Goal: Task Accomplishment & Management: Manage account settings

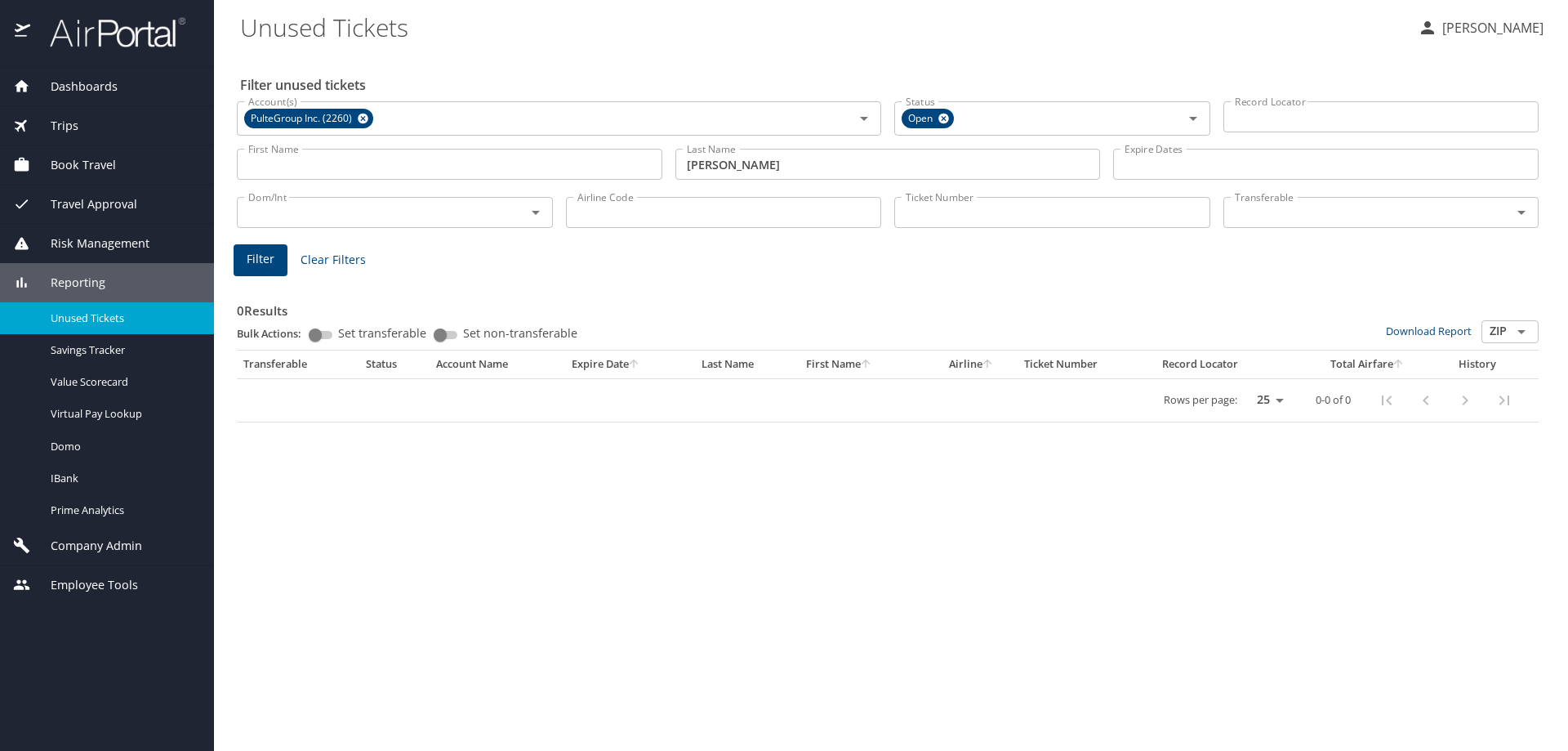
drag, startPoint x: 393, startPoint y: 615, endPoint x: 238, endPoint y: 418, distance: 250.7
click at [393, 612] on div "Filter unused tickets Account(s) PulteGroup Inc. (2260) Account(s) Status Open …" at bounding box center [891, 402] width 1302 height 698
click at [74, 82] on span "Dashboards" at bounding box center [74, 86] width 87 height 18
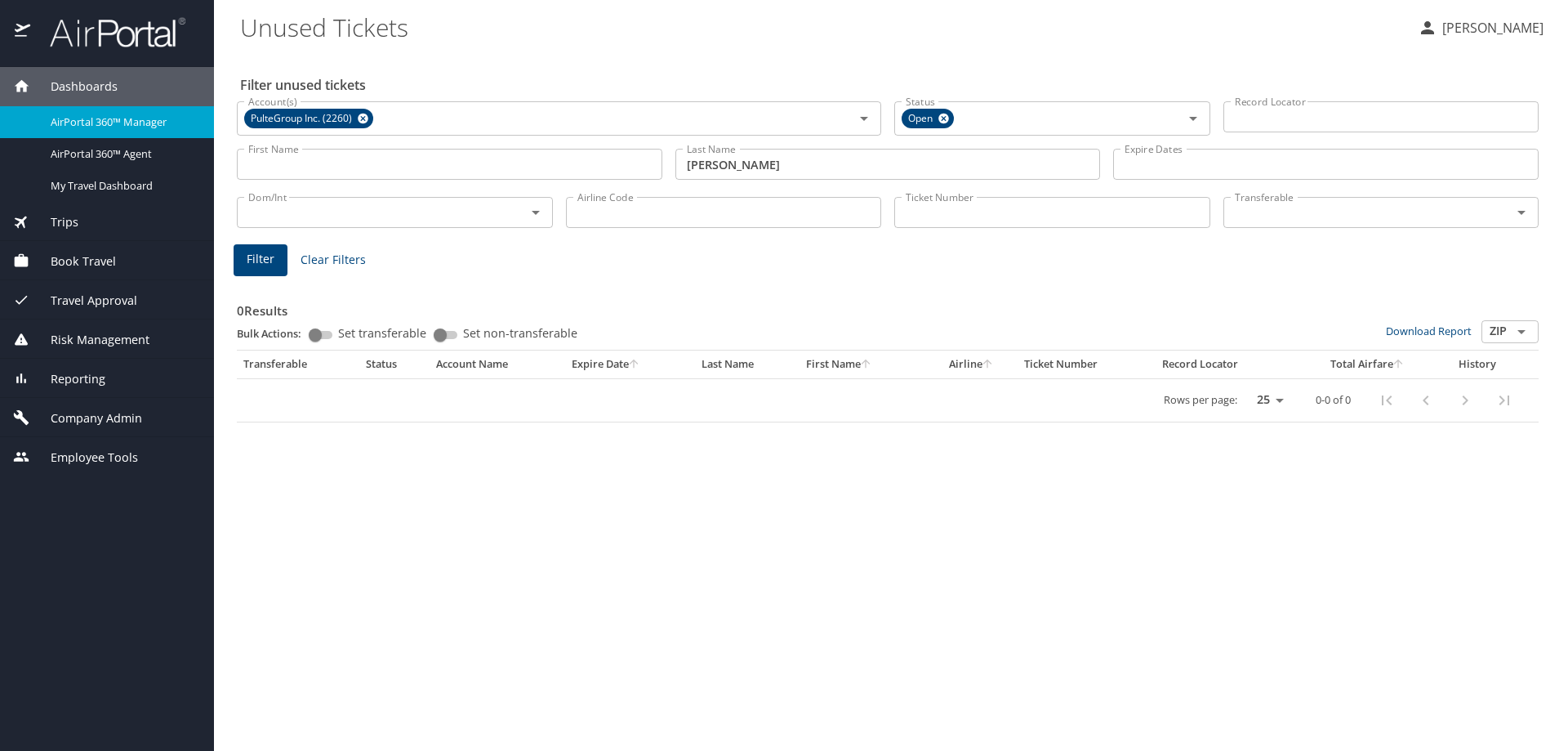
click at [85, 124] on span "AirPortal 360™ Manager" at bounding box center [123, 122] width 144 height 16
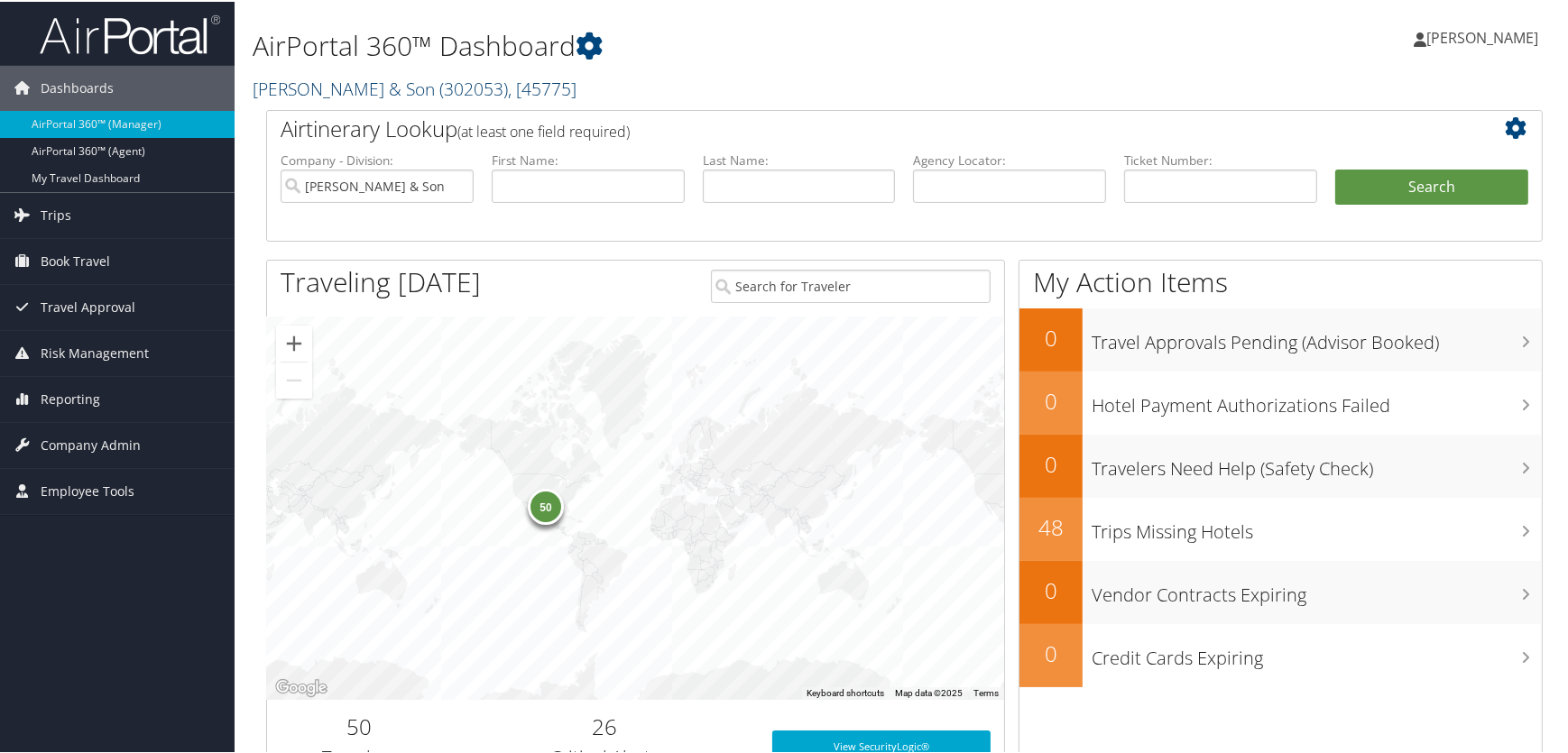
click at [439, 84] on span "( 302053 )" at bounding box center [473, 86] width 68 height 25
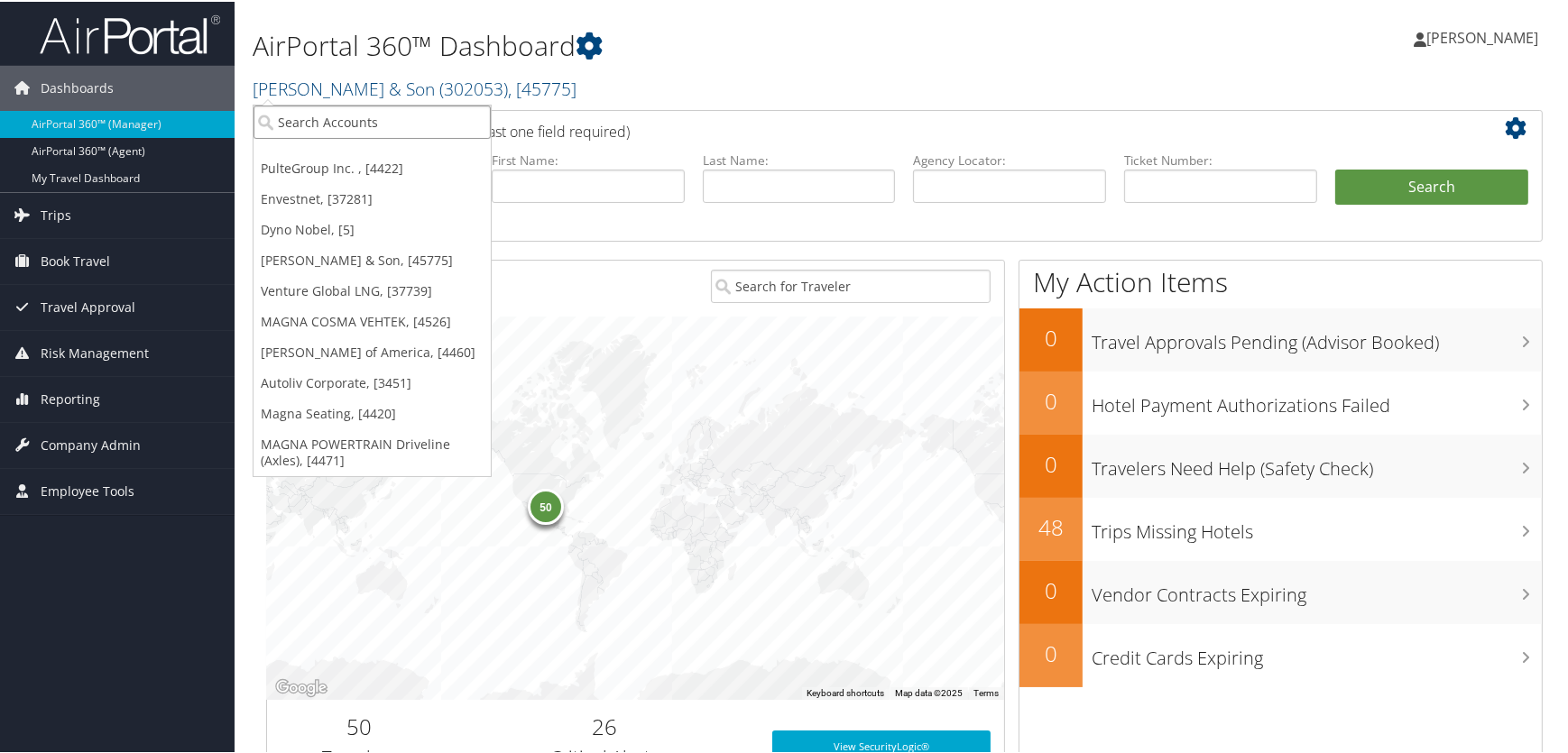
click at [379, 126] on input "search" at bounding box center [372, 120] width 237 height 34
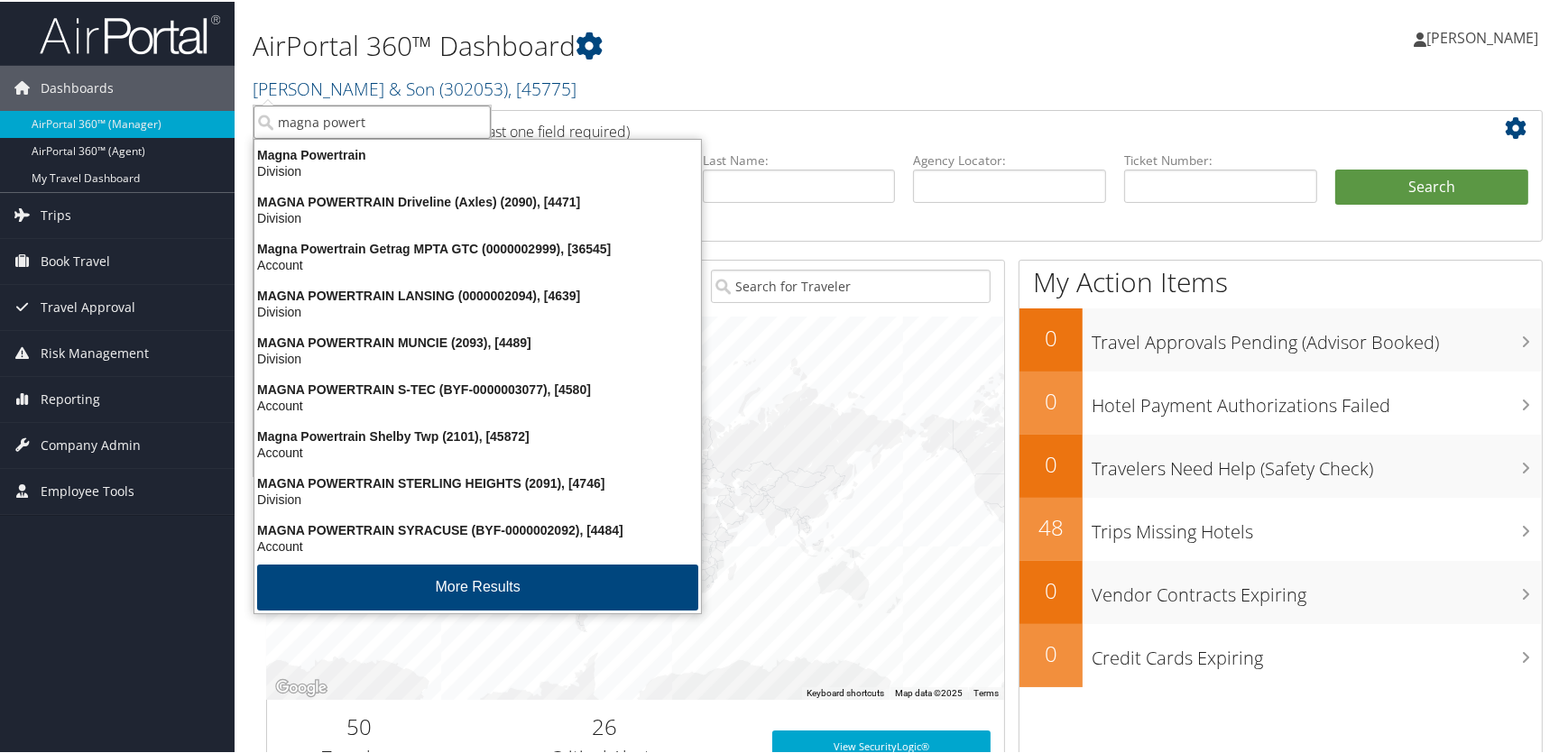
type input "magna powertr"
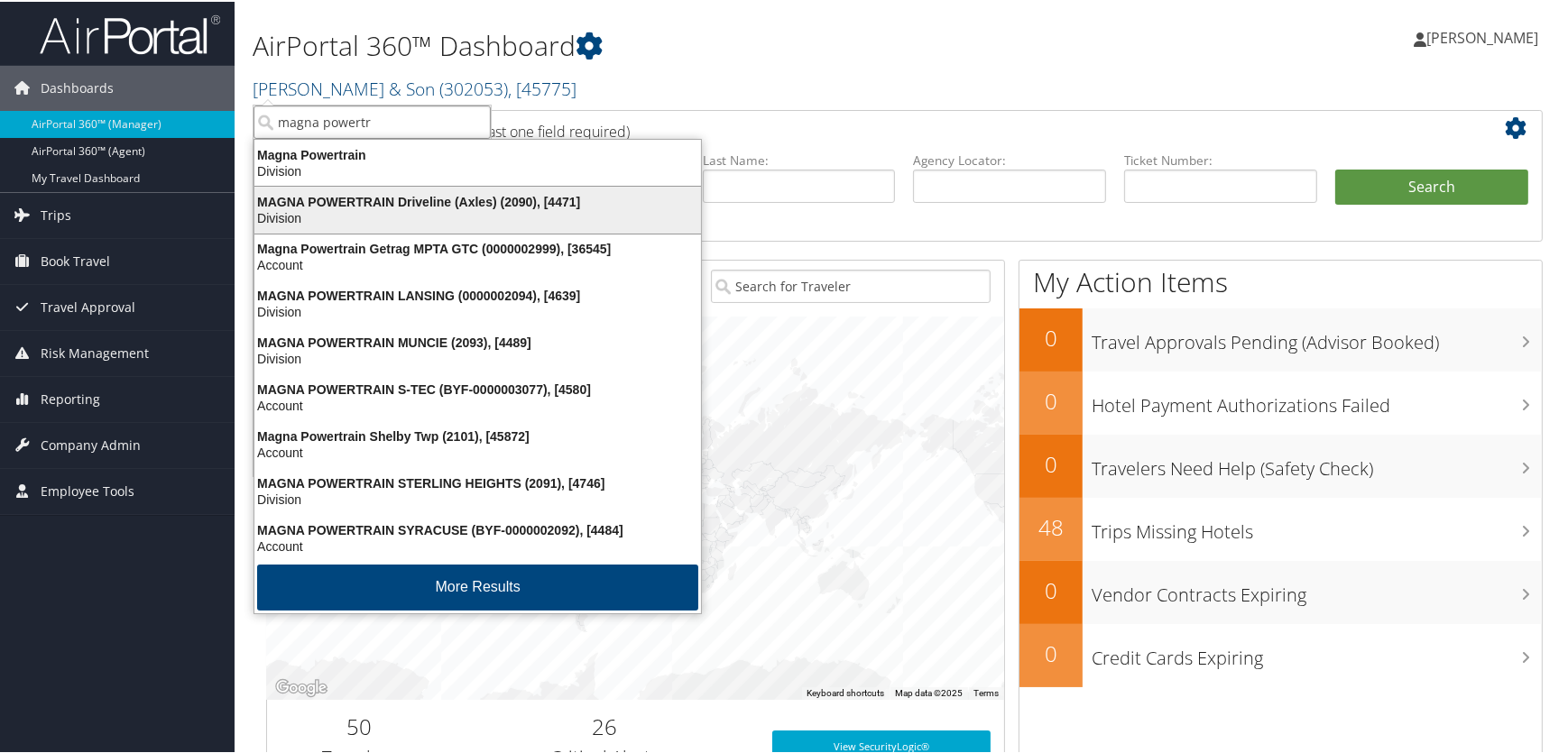
click at [440, 208] on div "Division" at bounding box center [477, 216] width 468 height 16
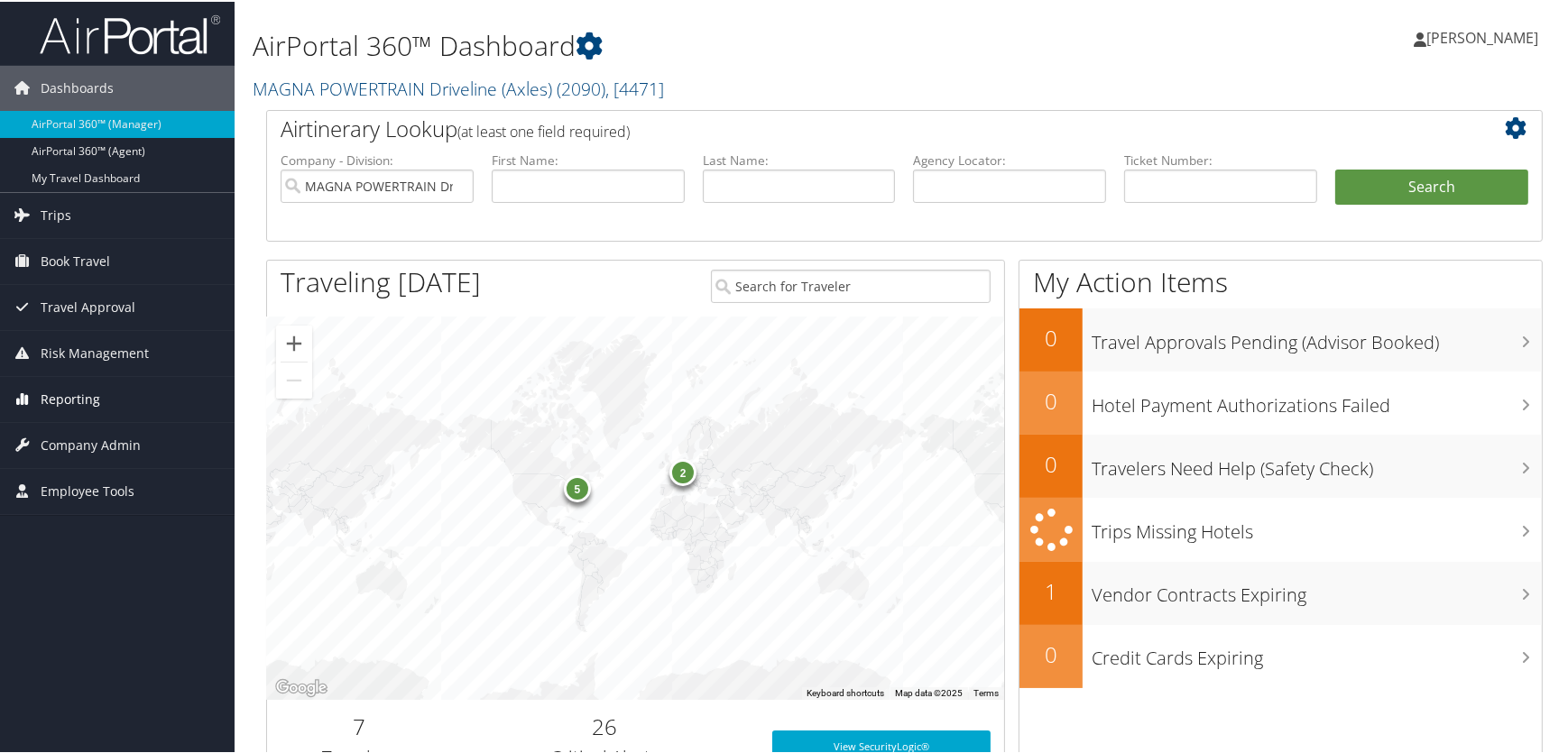
click at [75, 402] on span "Reporting" at bounding box center [70, 398] width 59 height 45
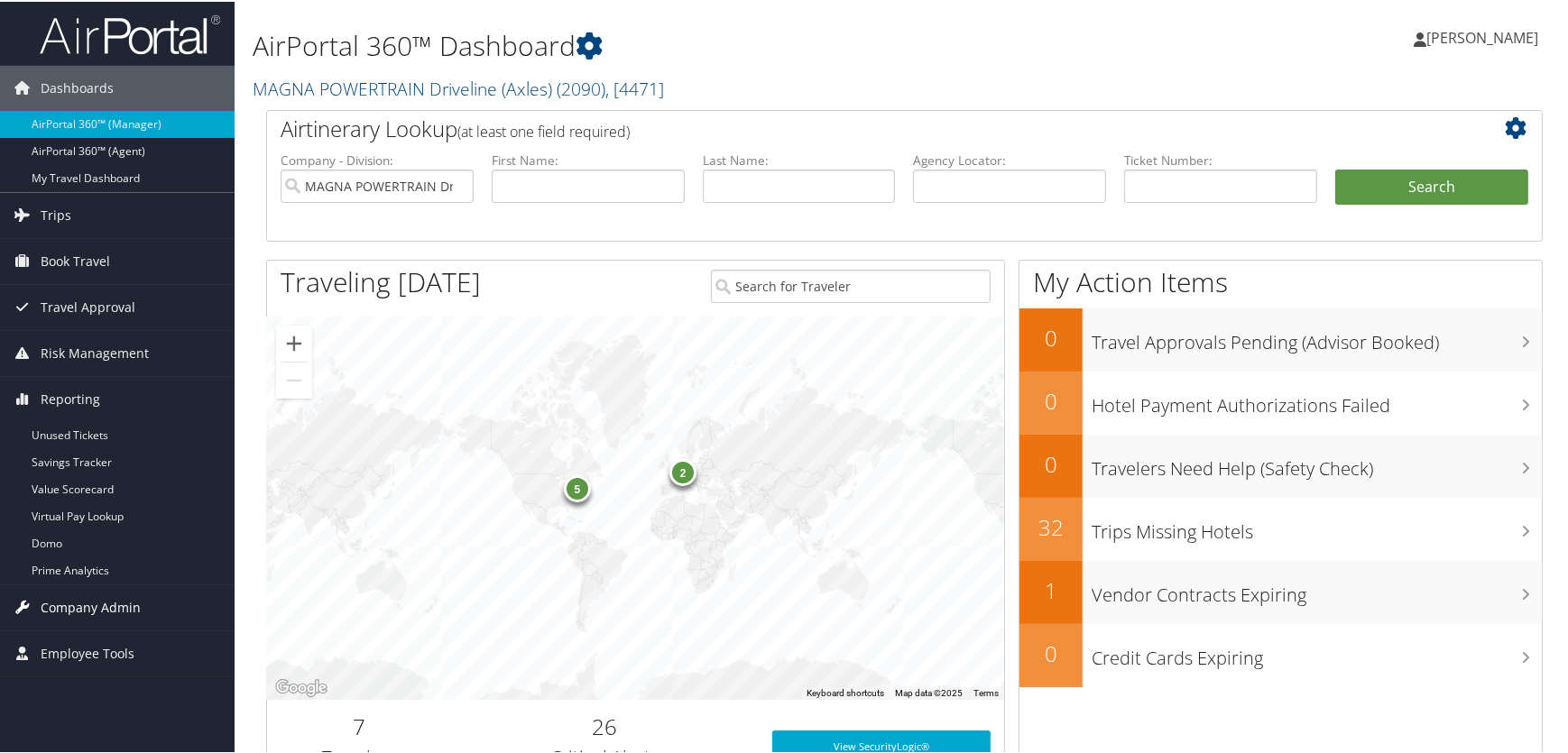
click at [92, 610] on span "Company Admin" at bounding box center [91, 607] width 100 height 45
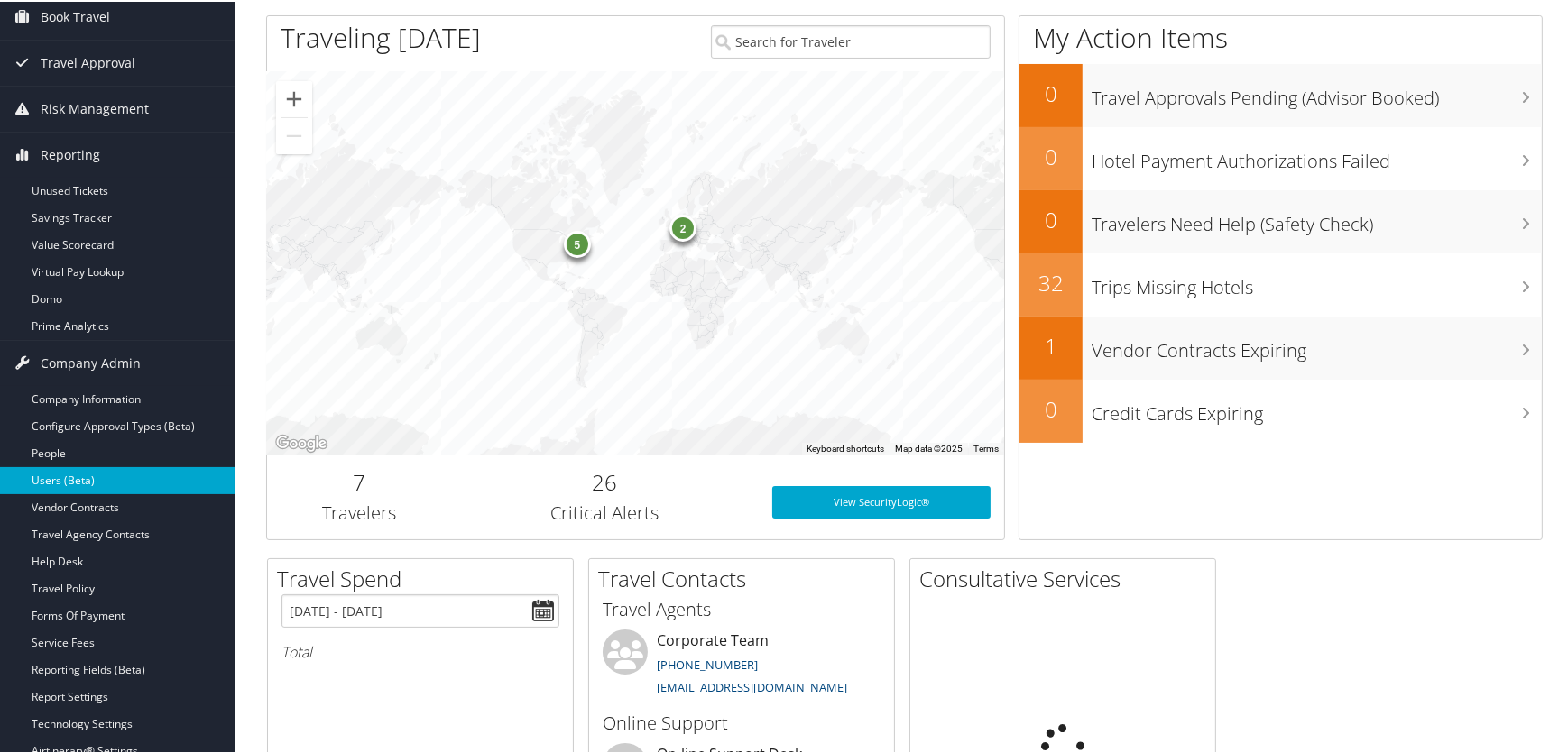
scroll to position [246, 0]
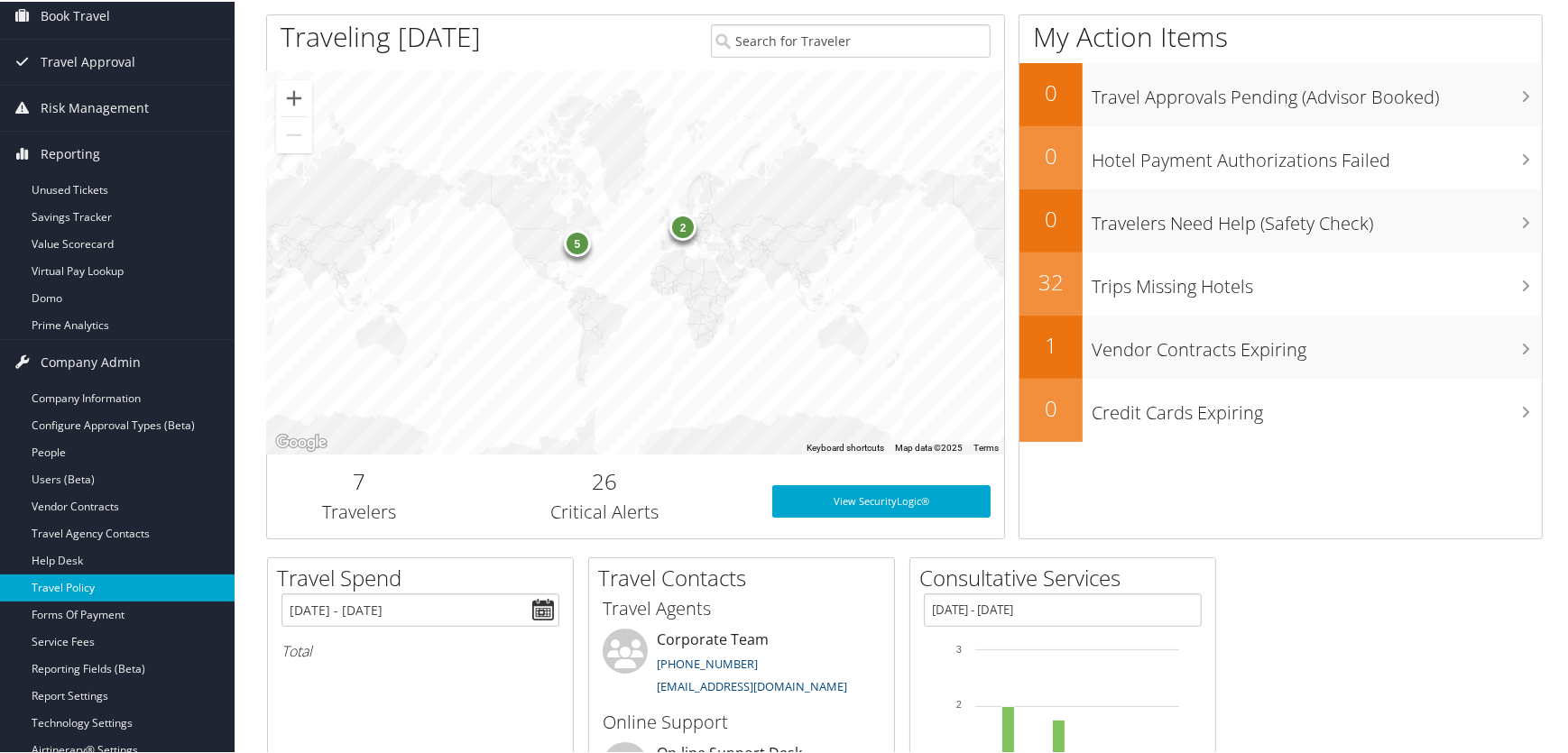
click at [81, 587] on link "Travel Policy" at bounding box center [117, 587] width 235 height 27
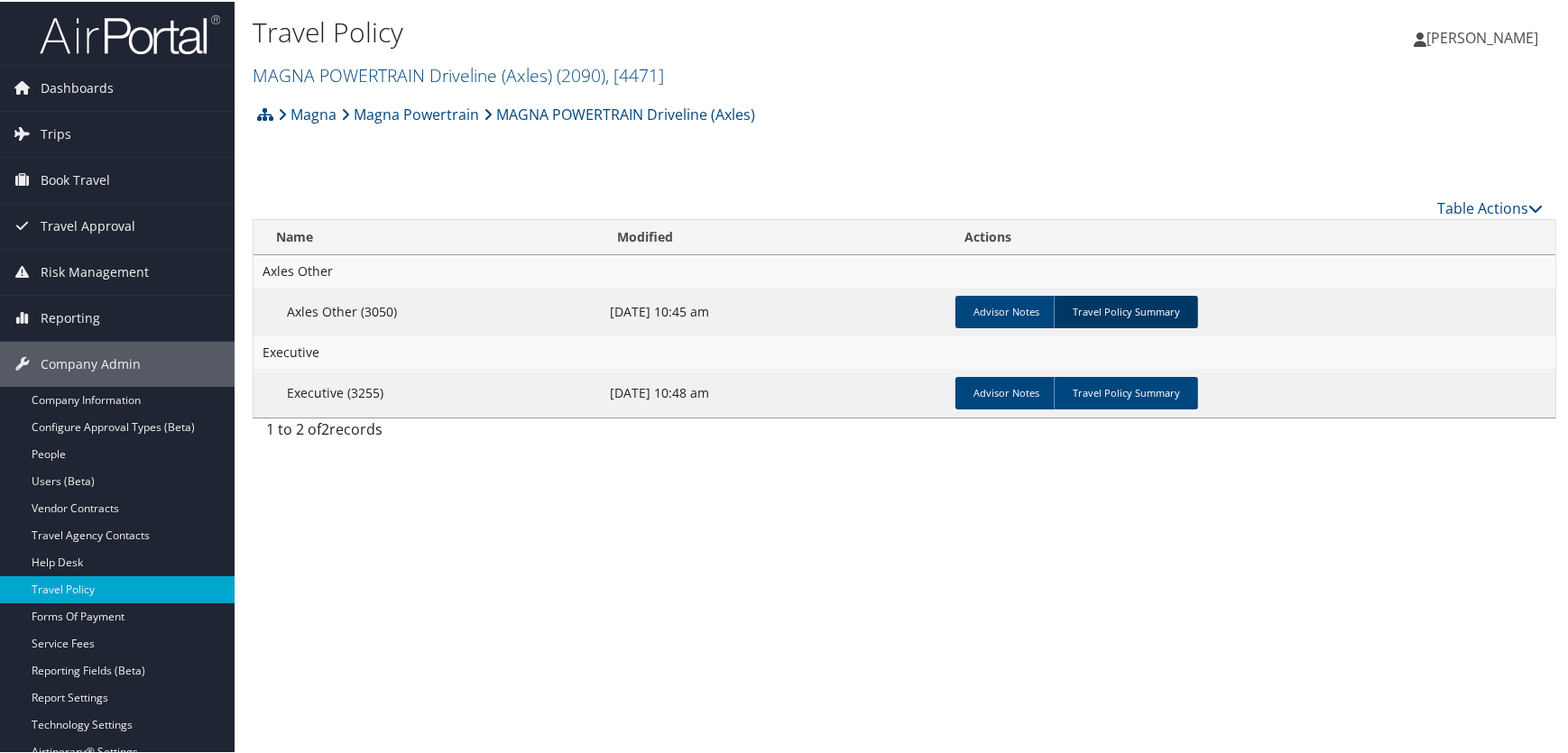
click at [1101, 303] on link "Travel Policy Summary" at bounding box center [1126, 310] width 145 height 33
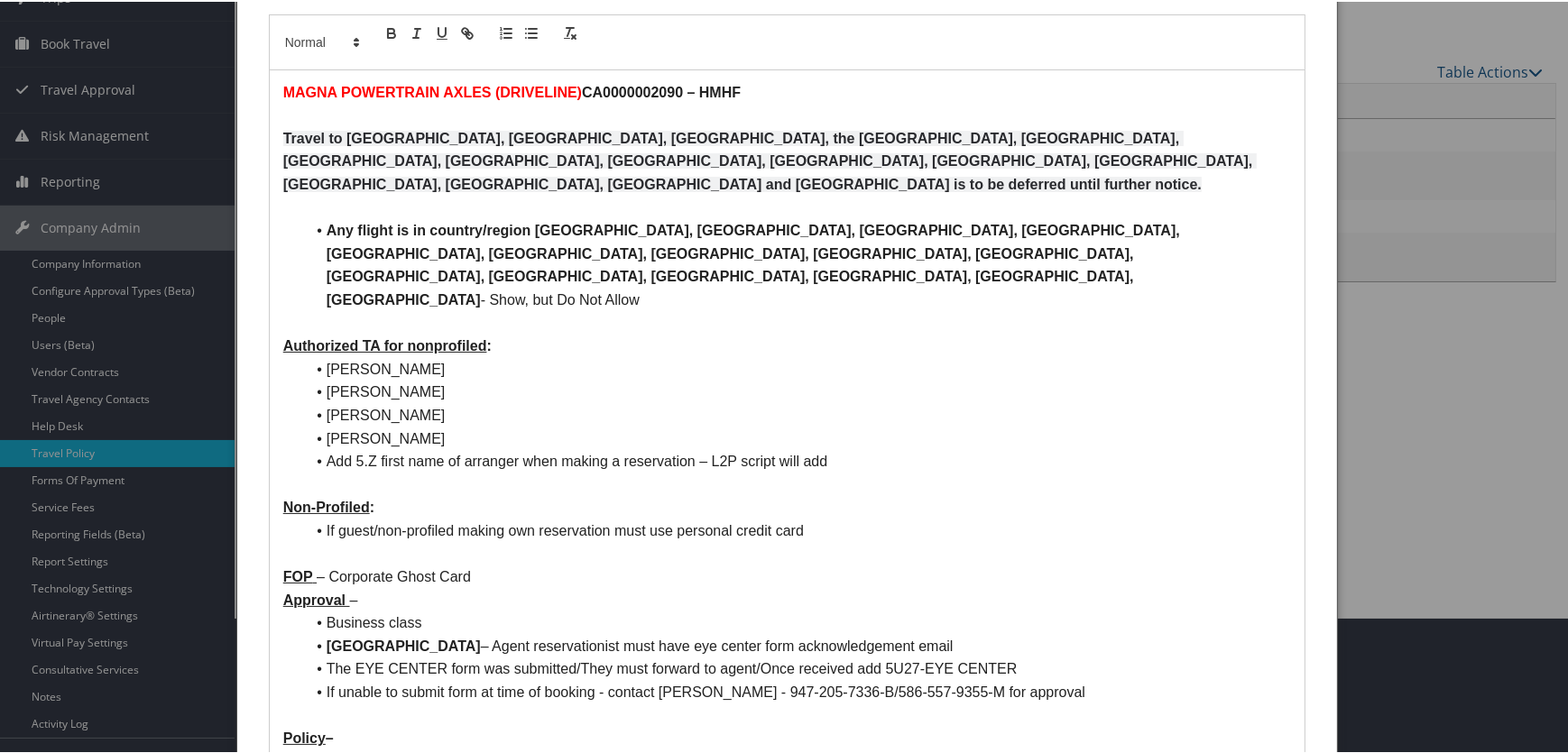
scroll to position [327, 0]
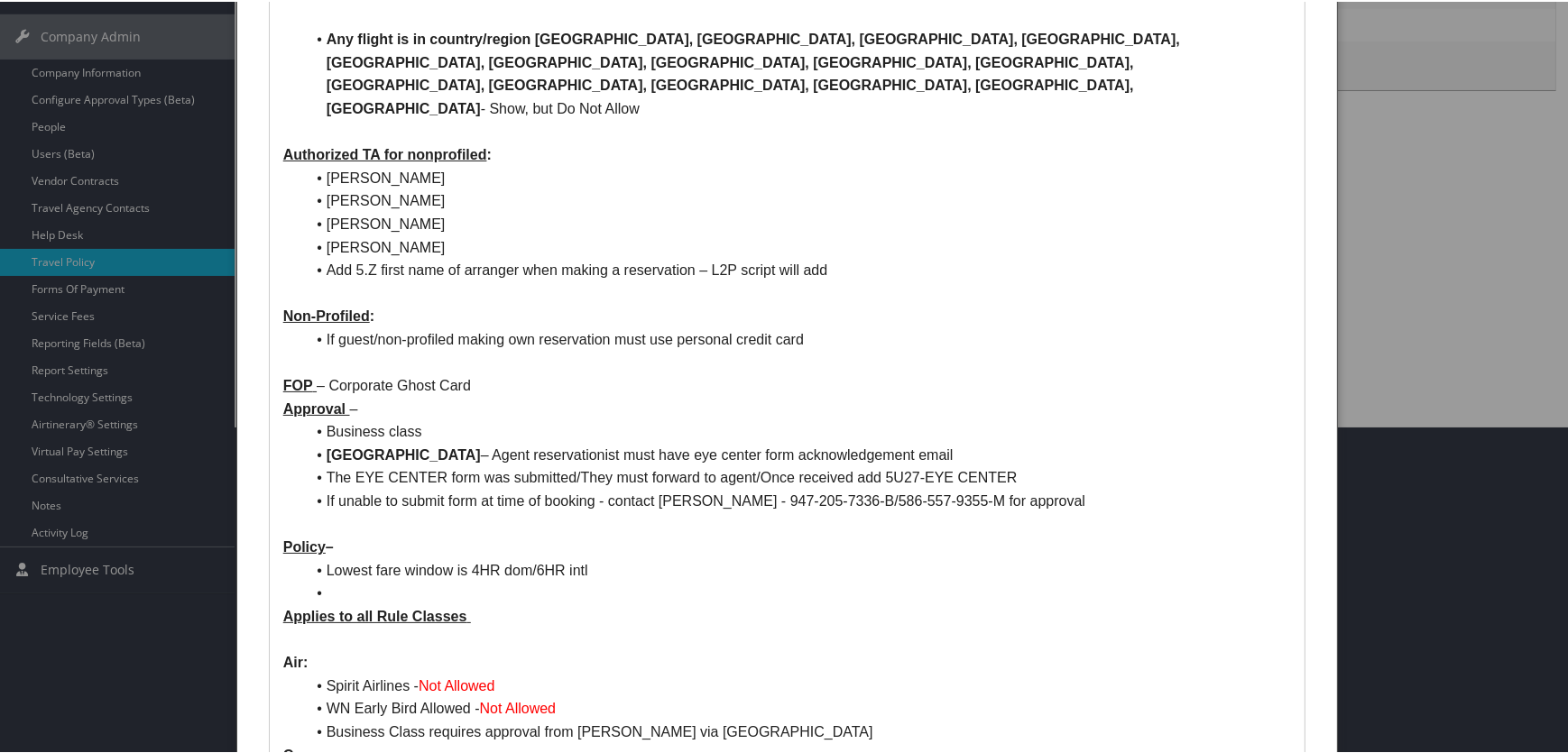
click at [449, 418] on li "Business class" at bounding box center [798, 430] width 987 height 24
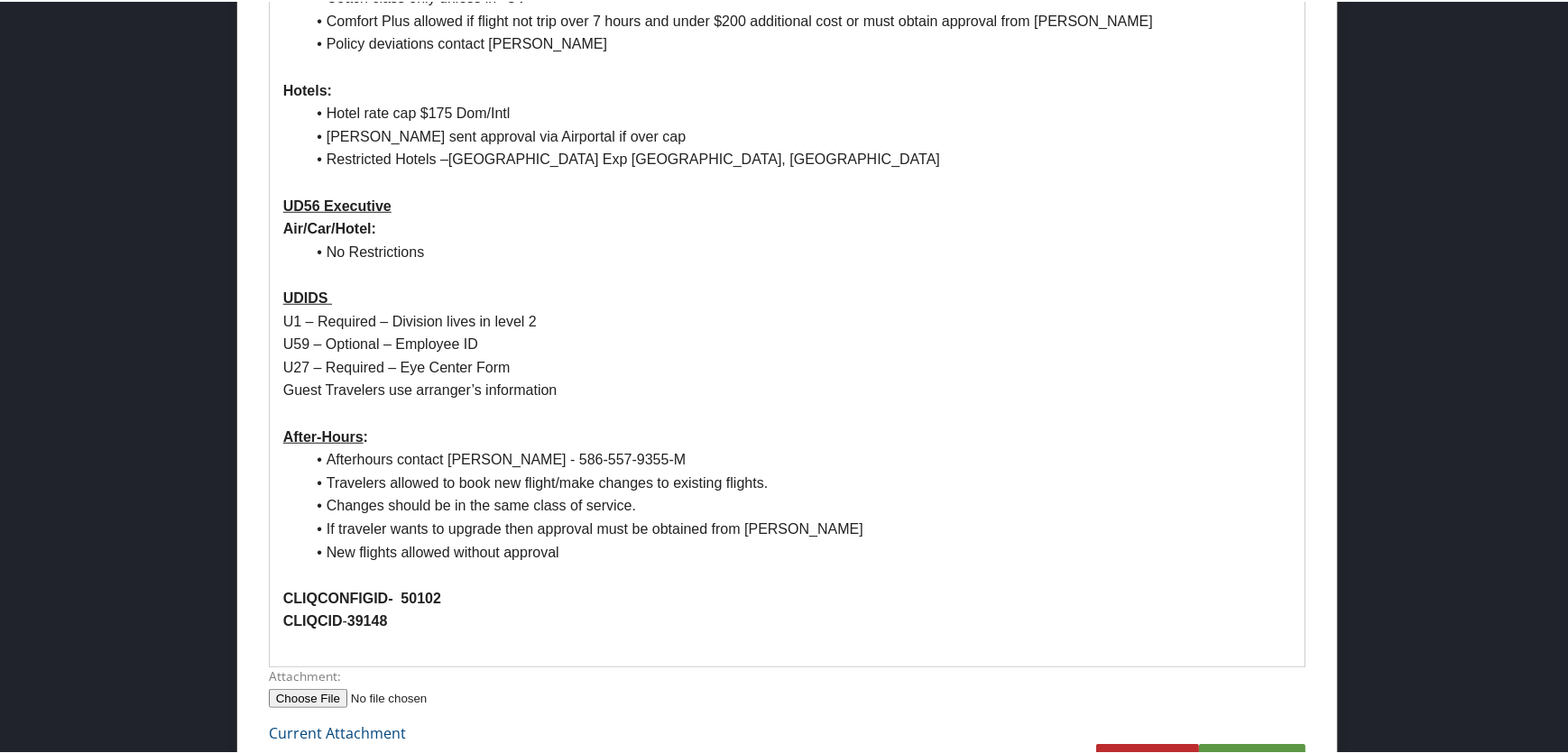
scroll to position [1505, 0]
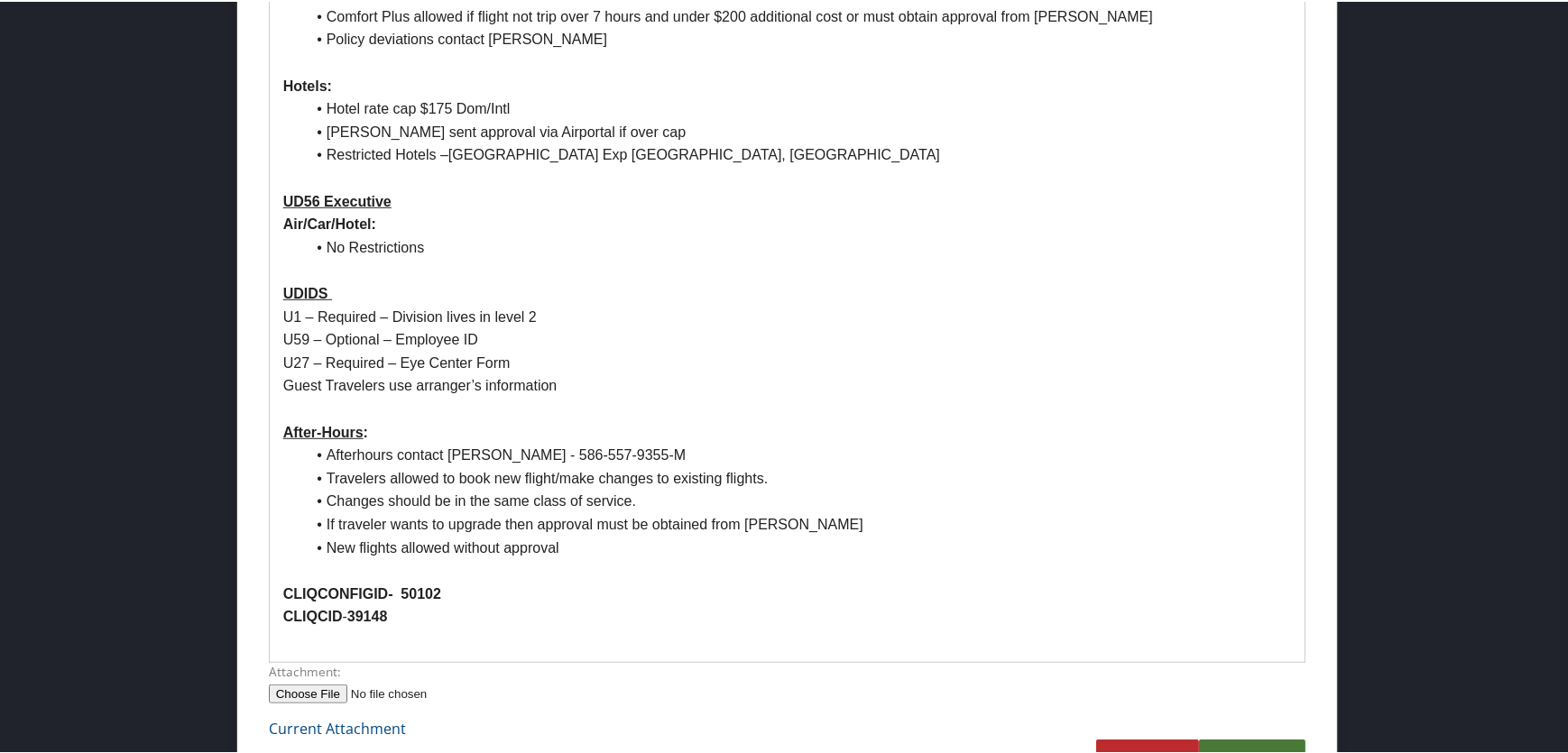
click at [1249, 738] on link "Submit" at bounding box center [1252, 763] width 106 height 50
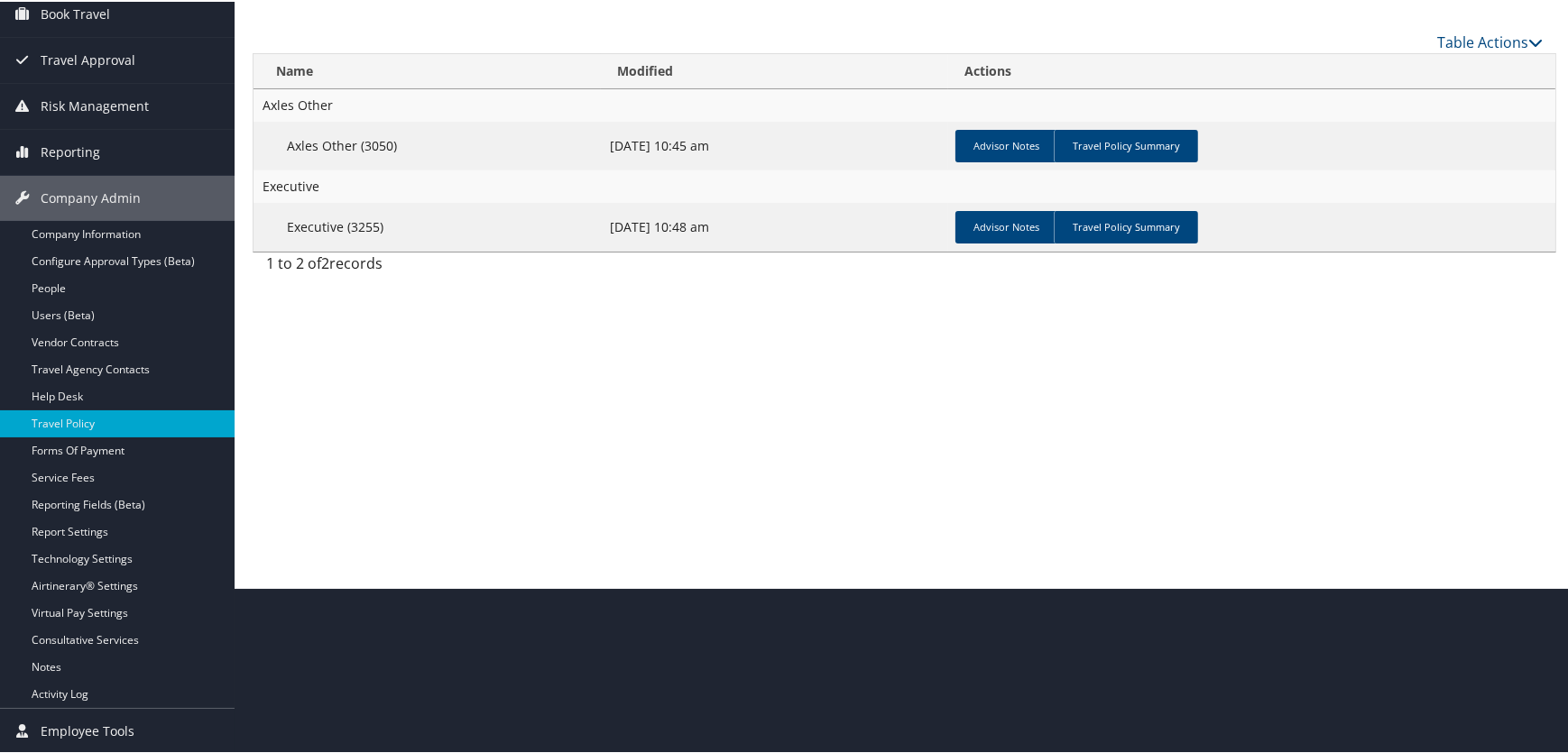
scroll to position [165, 0]
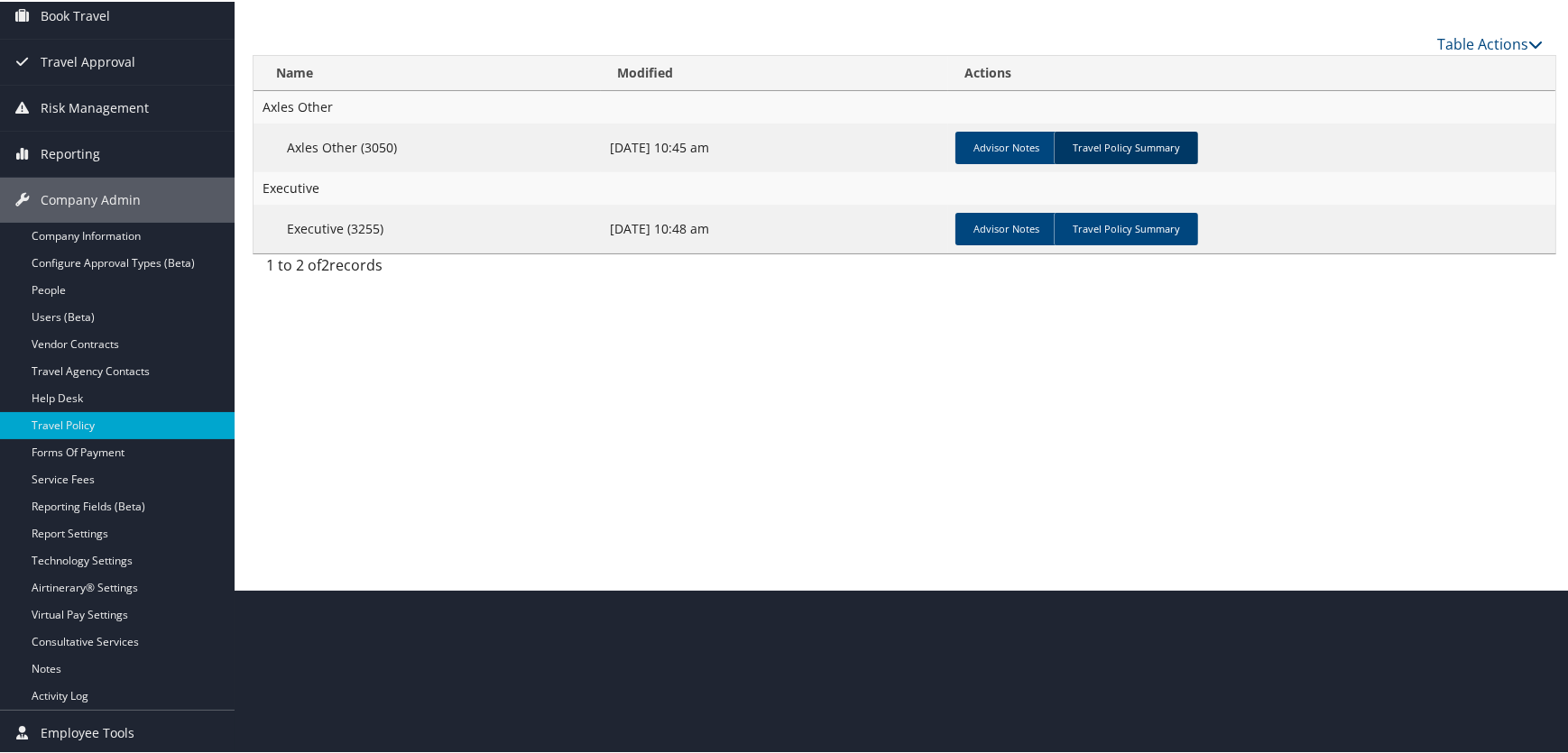
click at [1126, 146] on link "Travel Policy Summary" at bounding box center [1126, 146] width 145 height 33
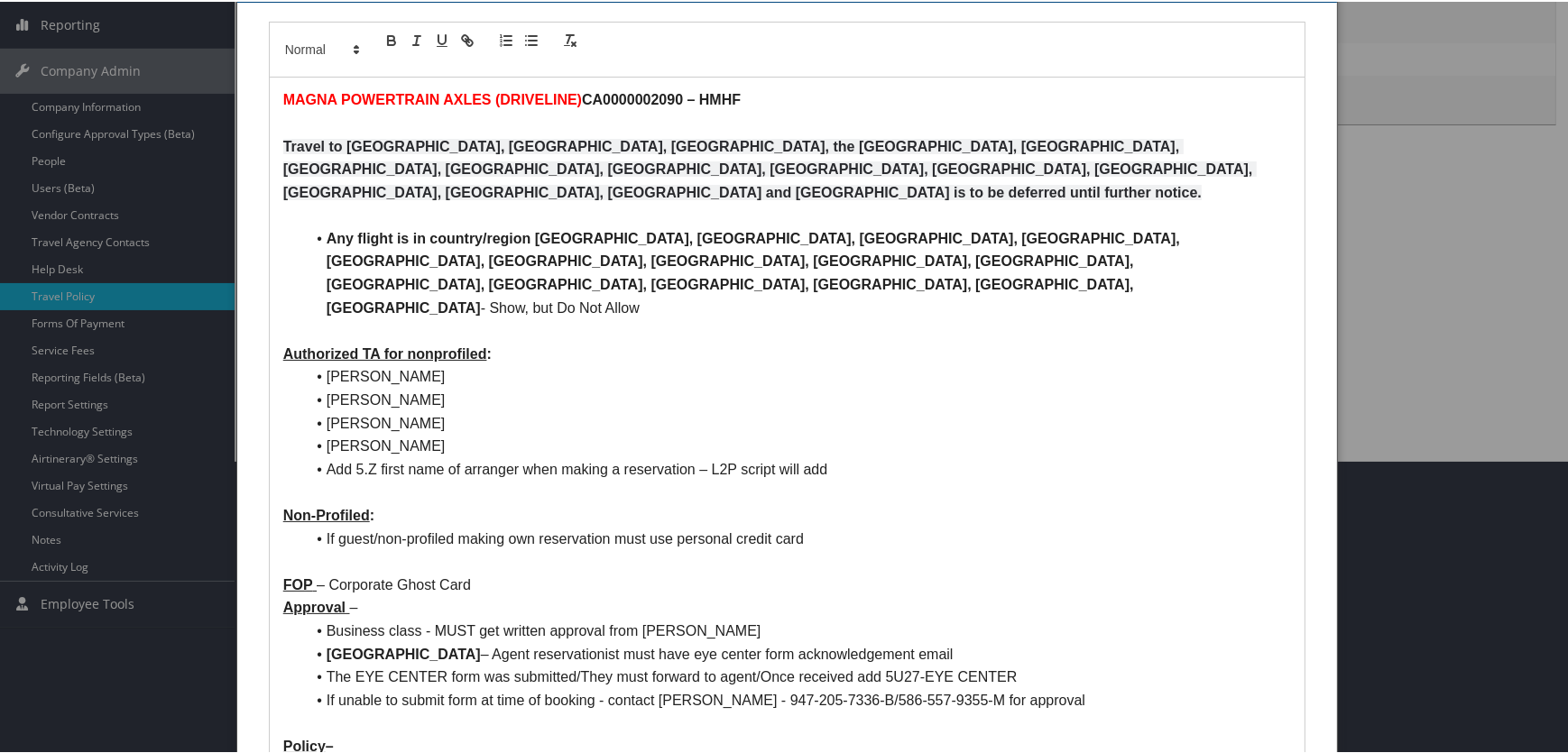
scroll to position [29, 0]
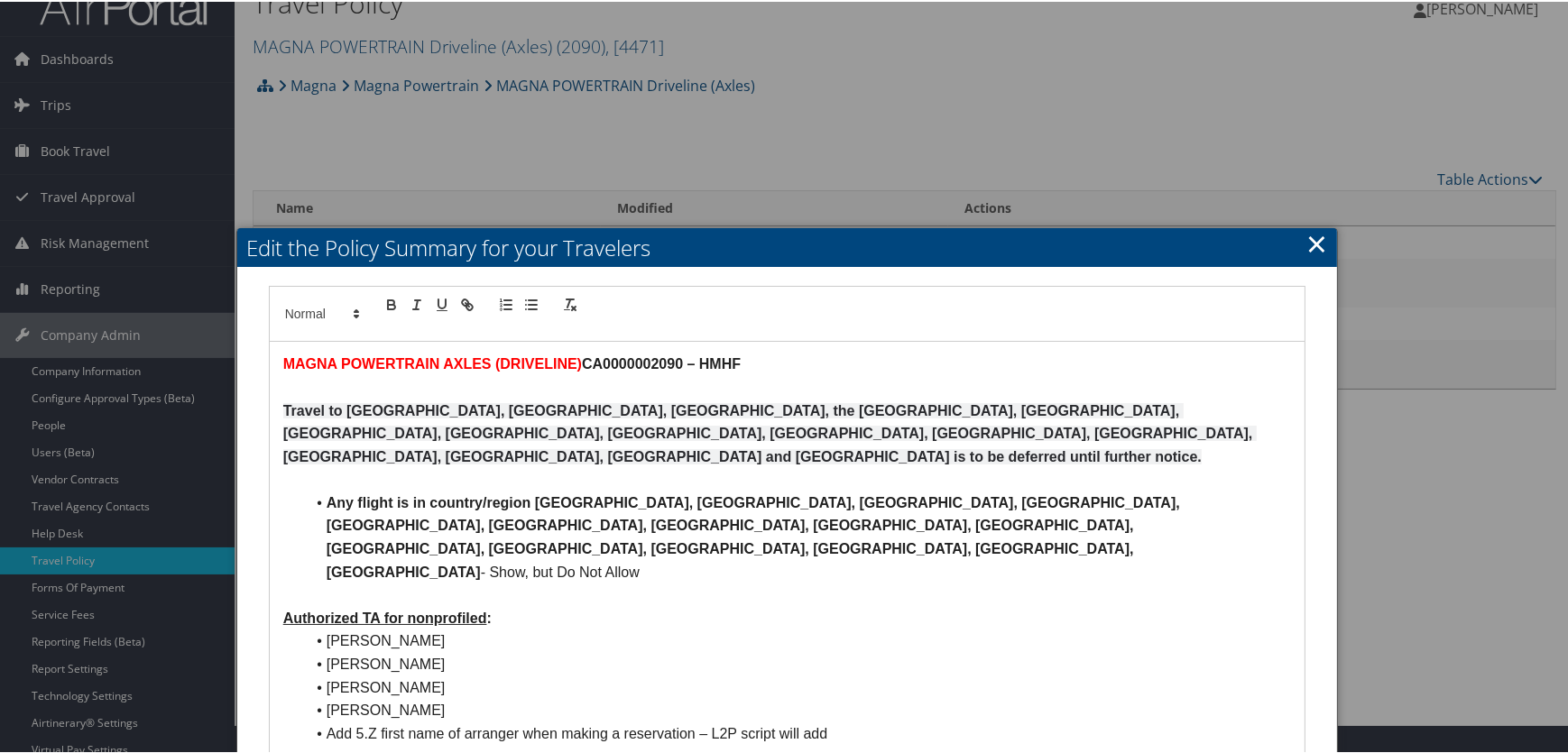
click at [1313, 238] on link "×" at bounding box center [1317, 242] width 21 height 36
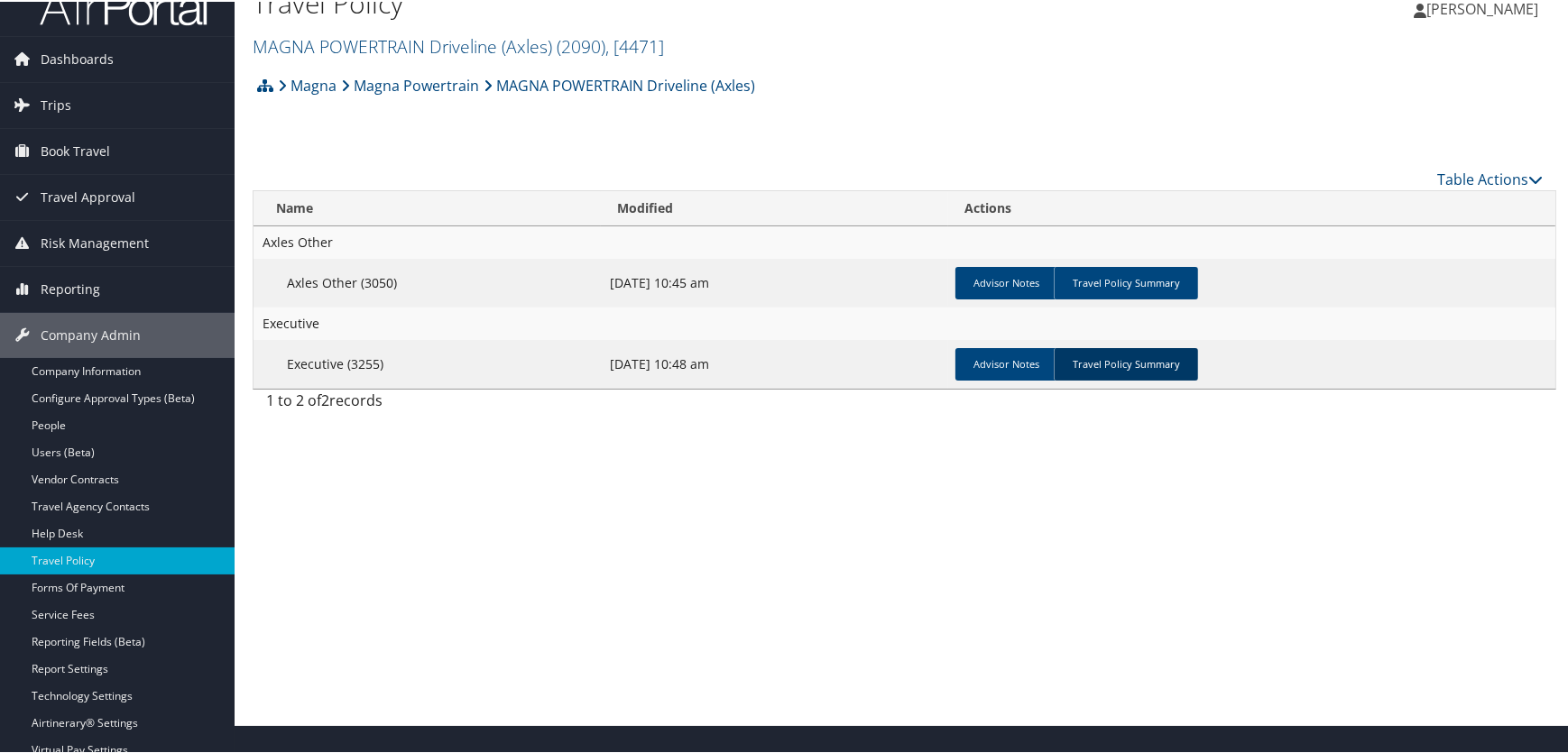
click at [1111, 364] on link "Travel Policy Summary" at bounding box center [1126, 363] width 145 height 33
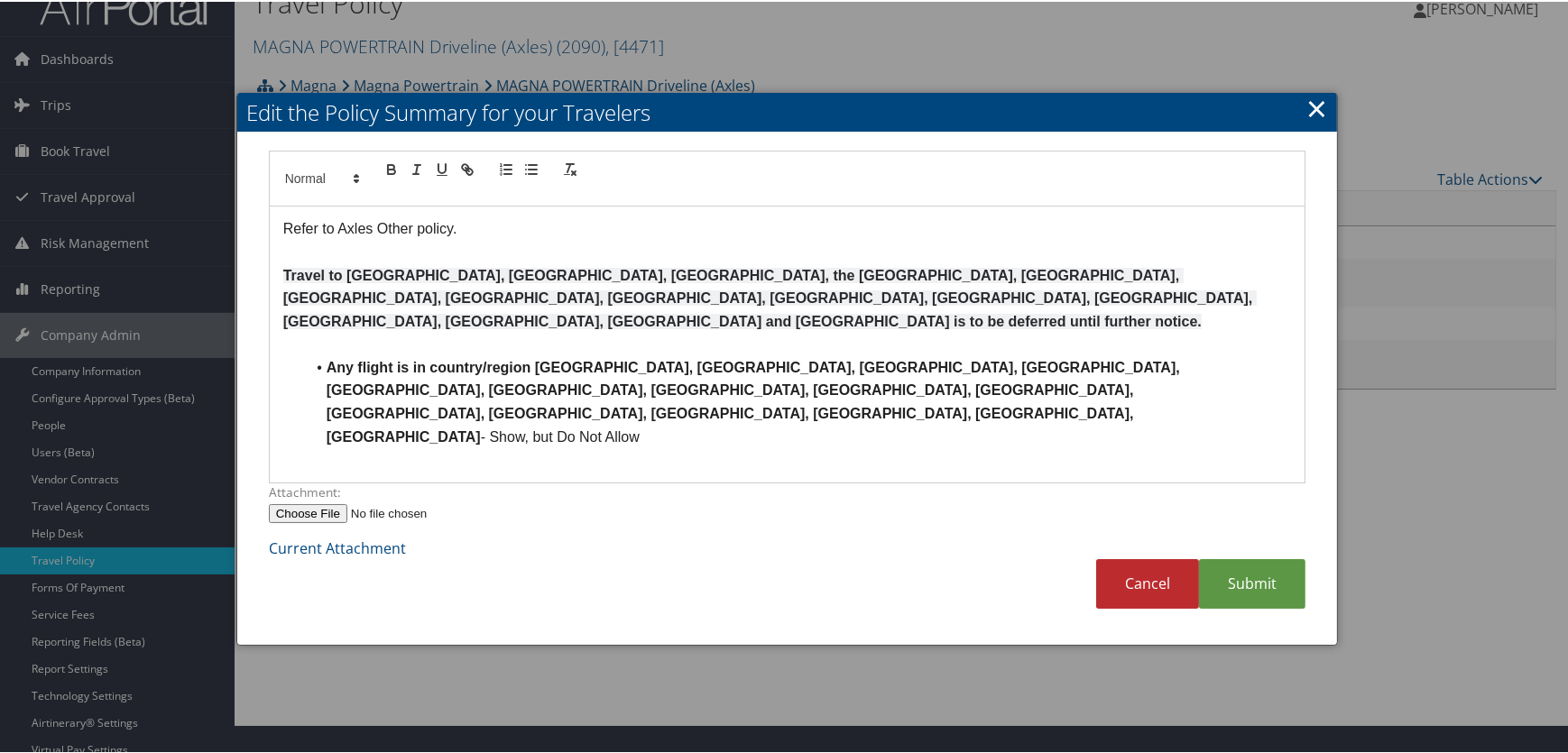
click at [1307, 107] on link "×" at bounding box center [1317, 106] width 21 height 36
